Goal: Information Seeking & Learning: Find specific fact

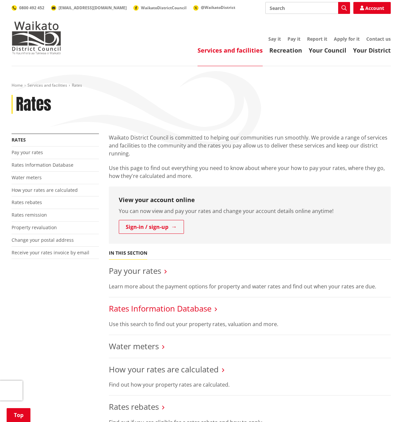
scroll to position [132, 0]
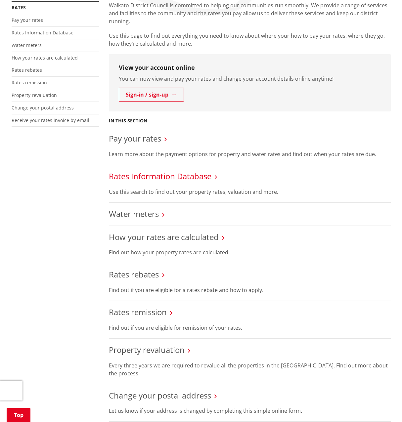
click at [137, 179] on link "Rates Information Database" at bounding box center [160, 176] width 103 height 11
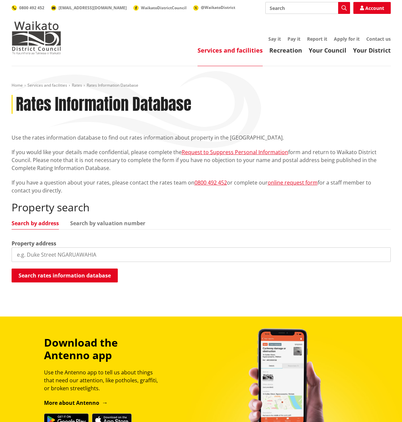
click at [50, 247] on label "Property address" at bounding box center [34, 244] width 45 height 8
click at [46, 254] on input "search" at bounding box center [201, 255] width 379 height 15
click at [65, 279] on button "Search rates information database" at bounding box center [65, 276] width 106 height 14
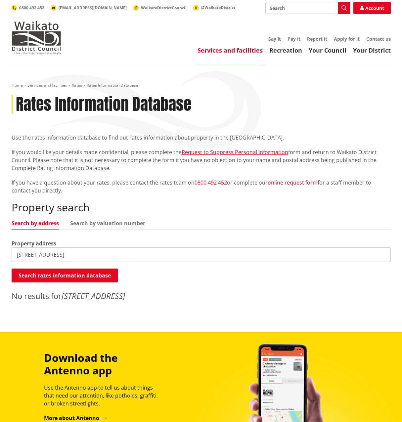
click at [60, 258] on input "463 river road" at bounding box center [201, 255] width 379 height 15
type input "463 river"
click at [57, 275] on button "Search rates information database" at bounding box center [65, 276] width 106 height 14
